Goal: Task Accomplishment & Management: Manage account settings

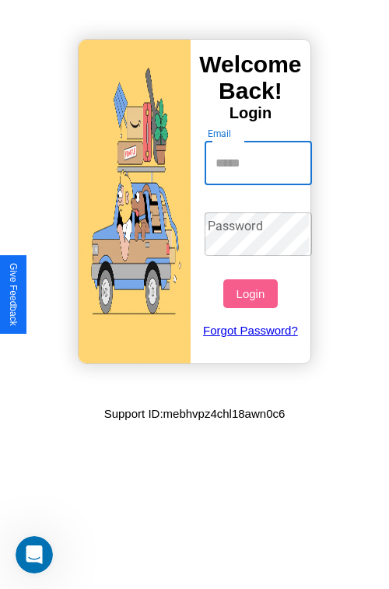
click at [260, 163] on input "Email" at bounding box center [259, 164] width 108 height 44
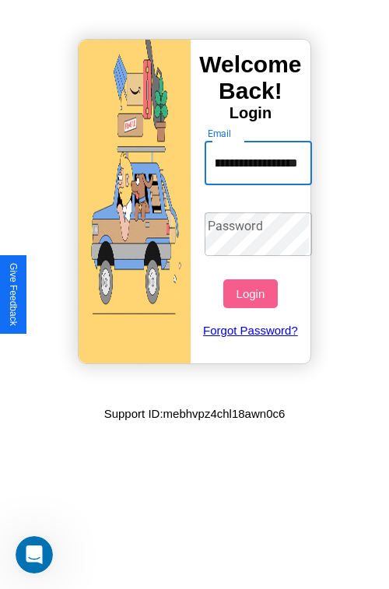
scroll to position [0, 52]
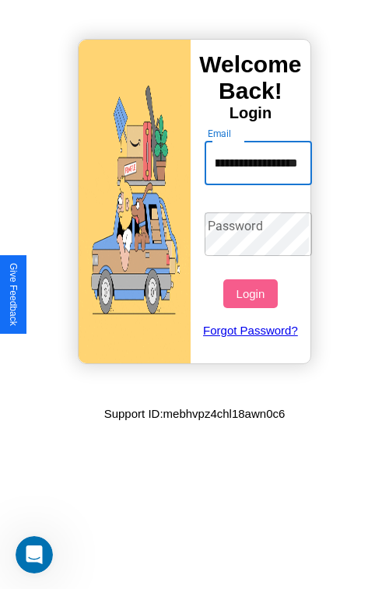
type input "**********"
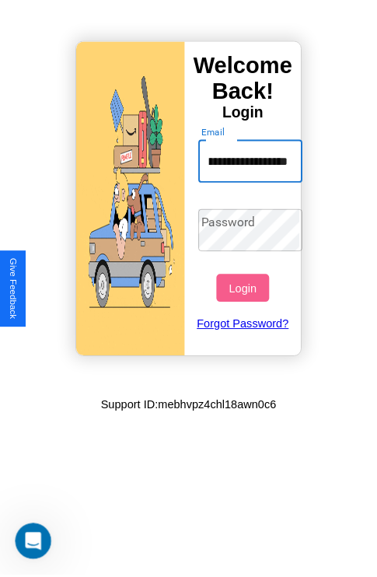
scroll to position [0, 0]
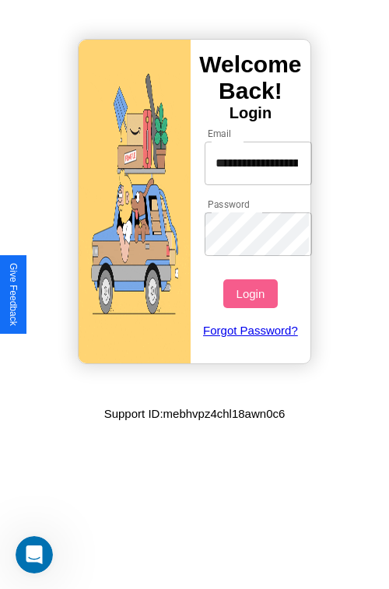
click at [252, 293] on button "Login" at bounding box center [250, 293] width 54 height 29
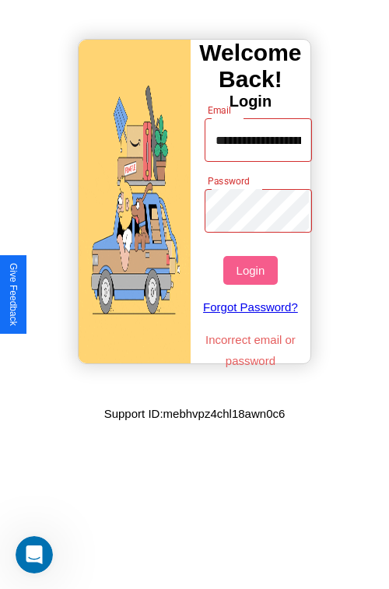
click at [252, 270] on button "Login" at bounding box center [250, 270] width 54 height 29
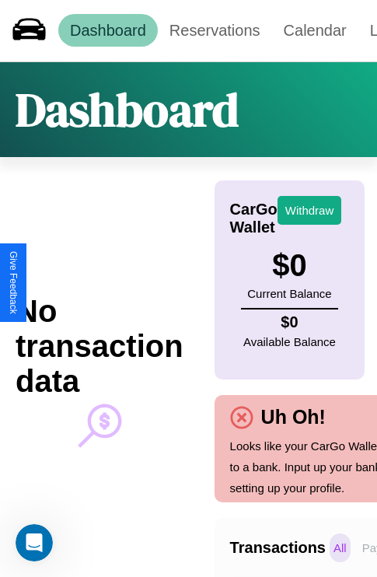
scroll to position [0, 110]
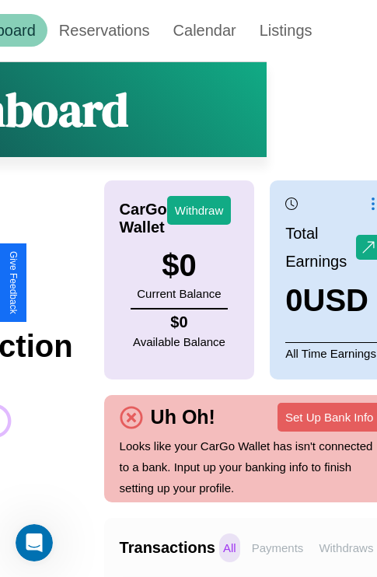
click at [346, 547] on p "Withdraws" at bounding box center [346, 547] width 62 height 29
click at [278, 547] on p "Payments" at bounding box center [278, 547] width 60 height 29
click at [346, 547] on p "Withdraws" at bounding box center [346, 547] width 62 height 29
click at [278, 547] on p "Payments" at bounding box center [278, 547] width 60 height 29
click at [229, 547] on p "All" at bounding box center [229, 547] width 21 height 29
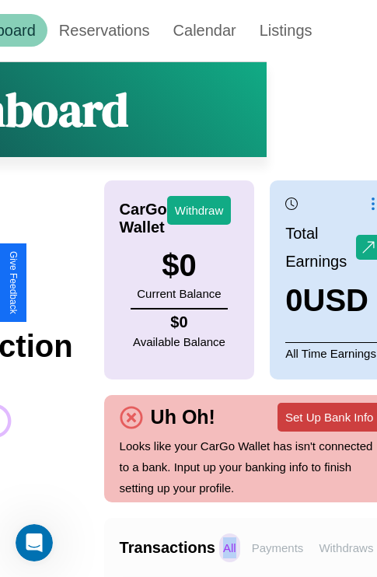
click at [329, 417] on button "Set Up Bank Info" at bounding box center [329, 417] width 103 height 29
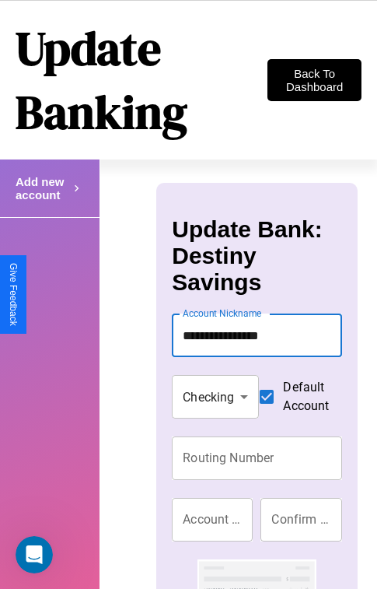
type input "**********"
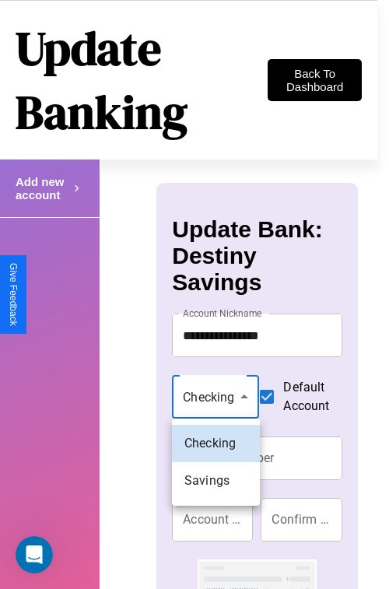
click at [215, 396] on div at bounding box center [194, 294] width 389 height 589
